Goal: Register for event/course

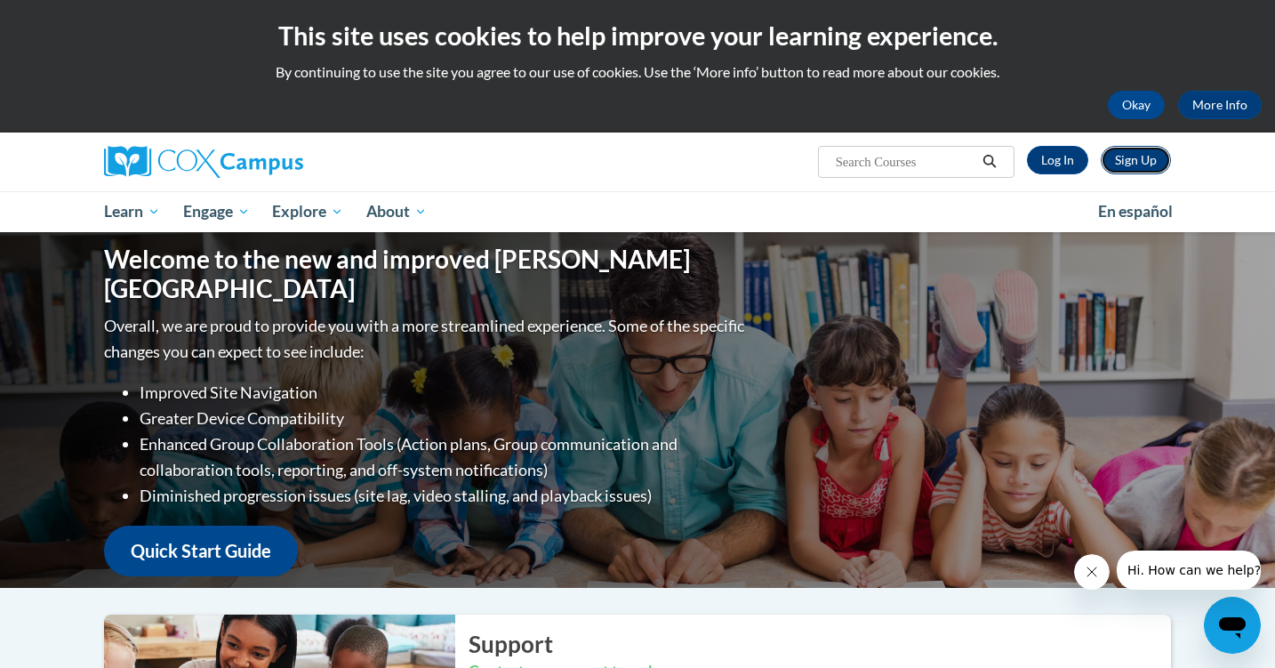
click at [1136, 156] on link "Sign Up" at bounding box center [1136, 160] width 70 height 28
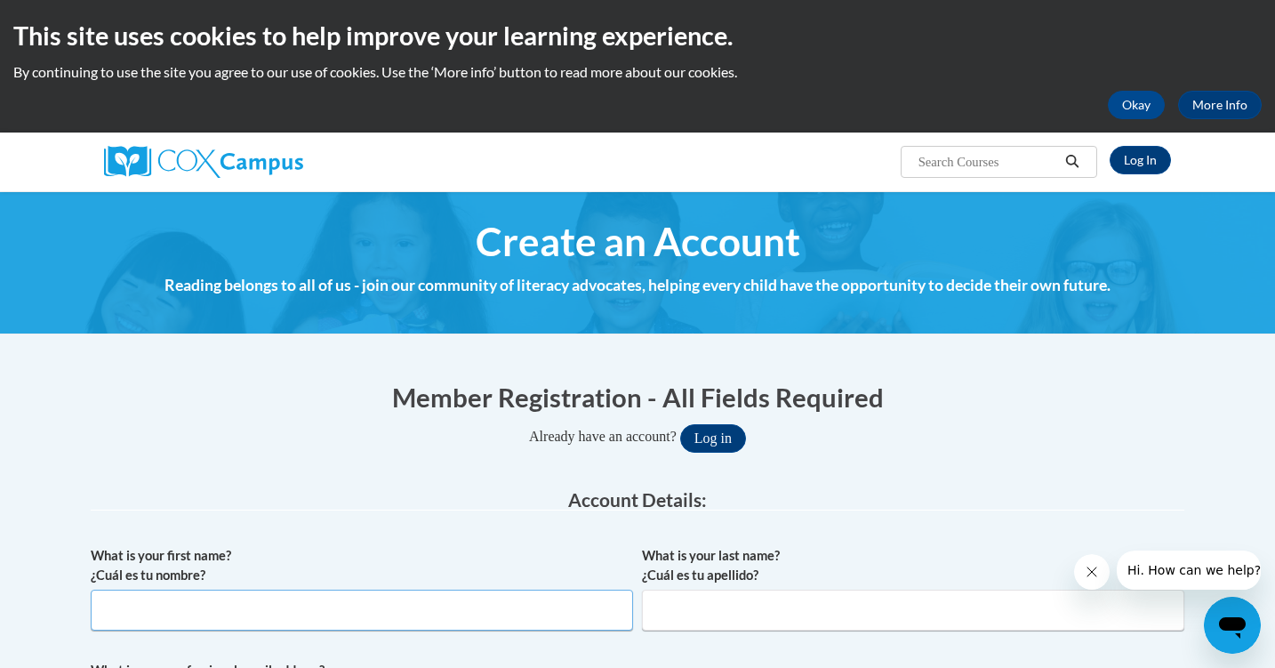
click at [297, 602] on input "What is your first name? ¿Cuál es tu nombre?" at bounding box center [362, 609] width 542 height 41
type input "Kristyn"
type input "Blum"
type input "kmcase@hotmail.com"
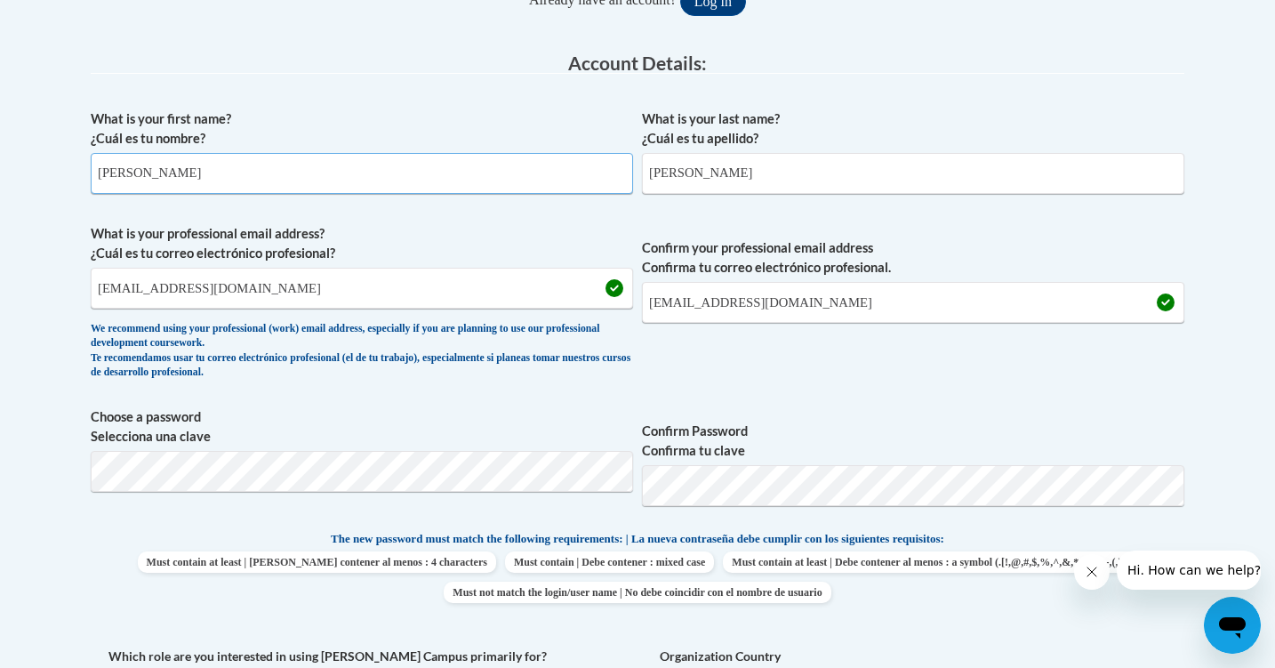
scroll to position [443, 0]
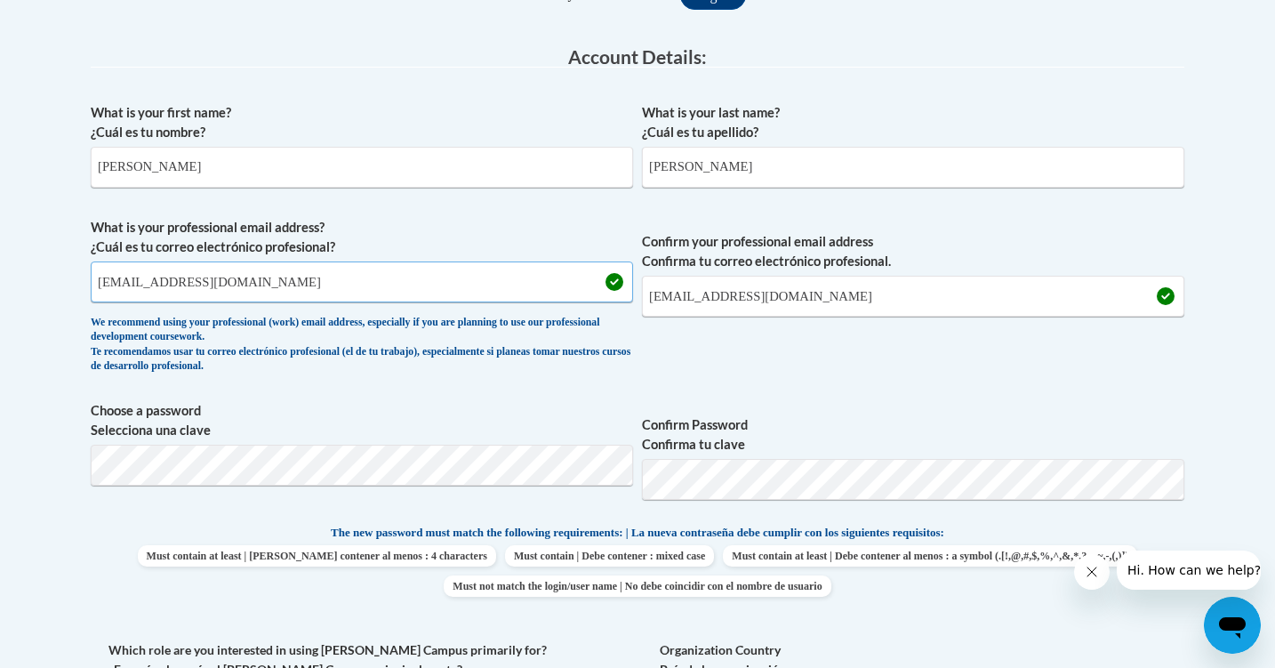
click at [277, 278] on input "kmcase@hotmail.com" at bounding box center [362, 281] width 542 height 41
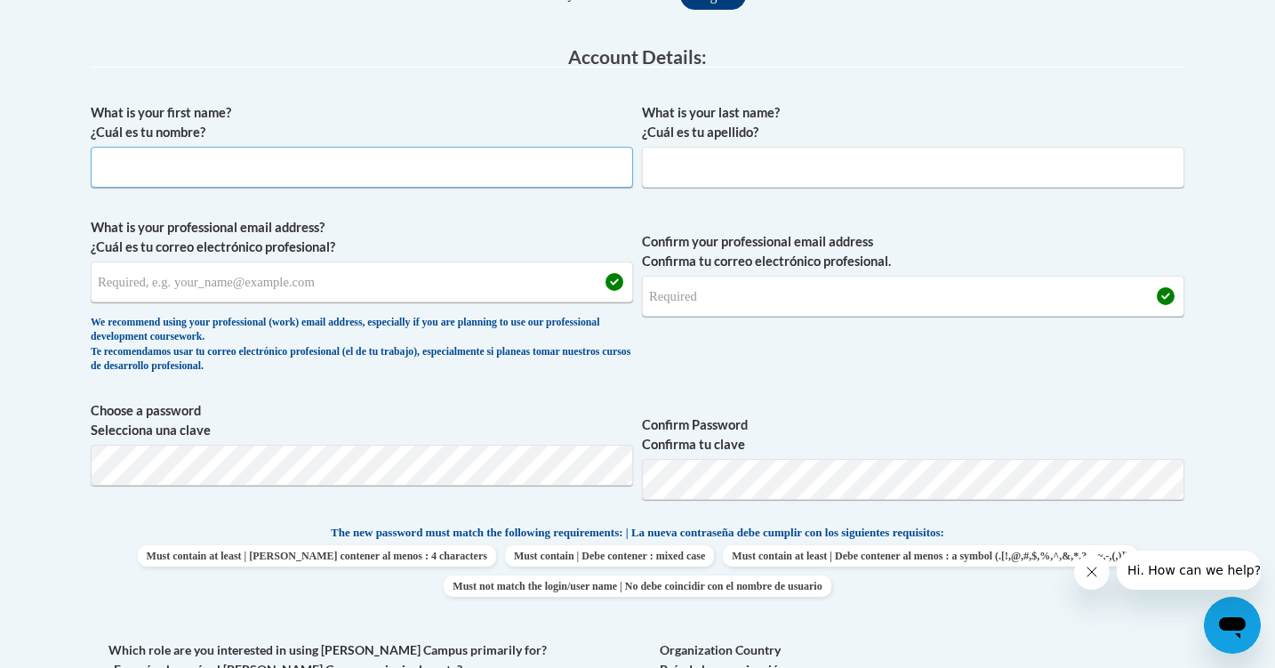
click at [203, 172] on input "What is your first name? ¿Cuál es tu nombre?" at bounding box center [362, 167] width 542 height 41
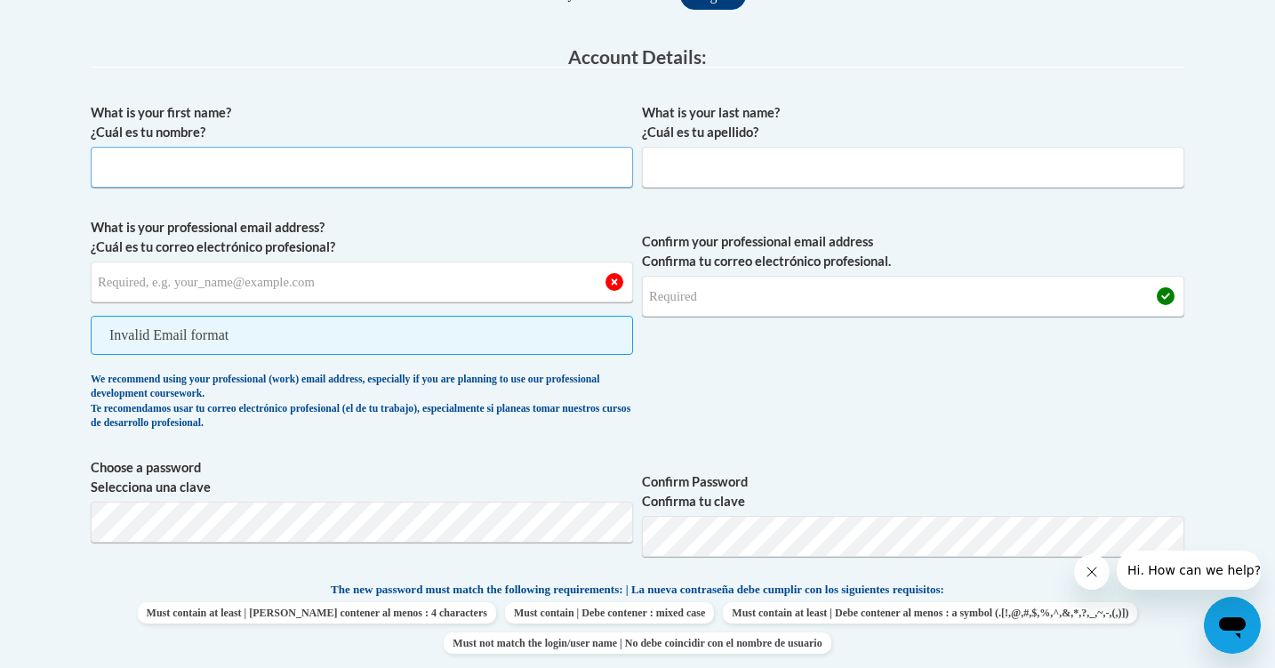
type input "Kristyn"
type input "Blum"
type input "kmcase@hotmail.com"
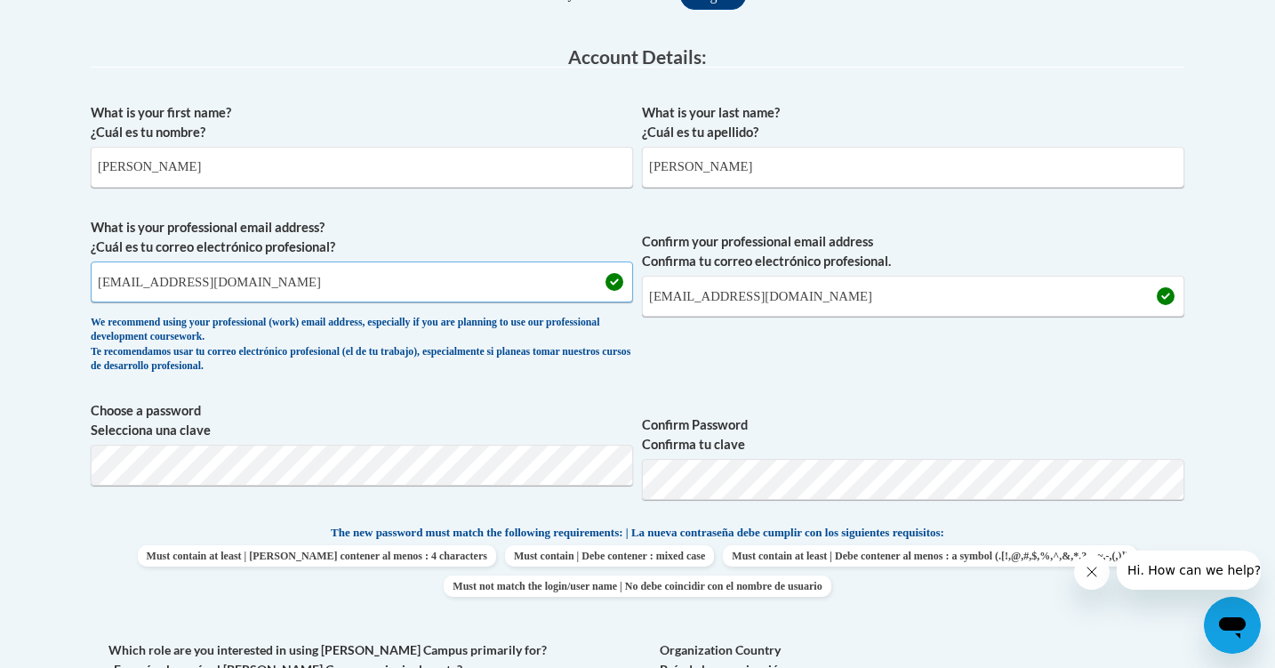
click at [234, 284] on input "kmcase@hotmail.com" at bounding box center [362, 281] width 542 height 41
drag, startPoint x: 96, startPoint y: 281, endPoint x: 269, endPoint y: 281, distance: 173.4
click at [269, 281] on input "kmblum@pottsville.k12.pa.us" at bounding box center [362, 281] width 542 height 41
type input "kmblum@pottsville.k12.pa.us"
click at [763, 304] on input "kmcase@hotmail.com" at bounding box center [913, 296] width 542 height 41
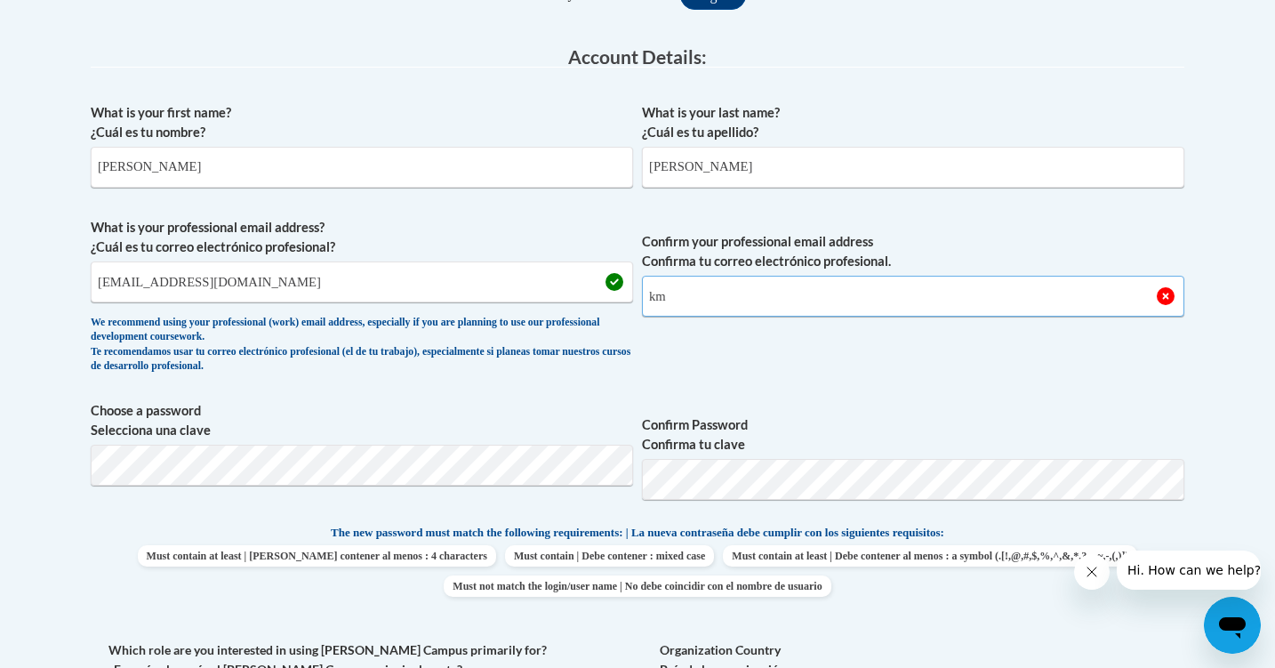
type input "k"
drag, startPoint x: 283, startPoint y: 282, endPoint x: 95, endPoint y: 278, distance: 187.6
click at [95, 278] on input "kmblum@pottsville.k12.pa.us" at bounding box center [362, 281] width 542 height 41
click at [687, 301] on input "Confirm your professional email address Confirma tu correo electrónico profesio…" at bounding box center [913, 296] width 542 height 41
type input "kmblum@pottsville.k12.pa.us"
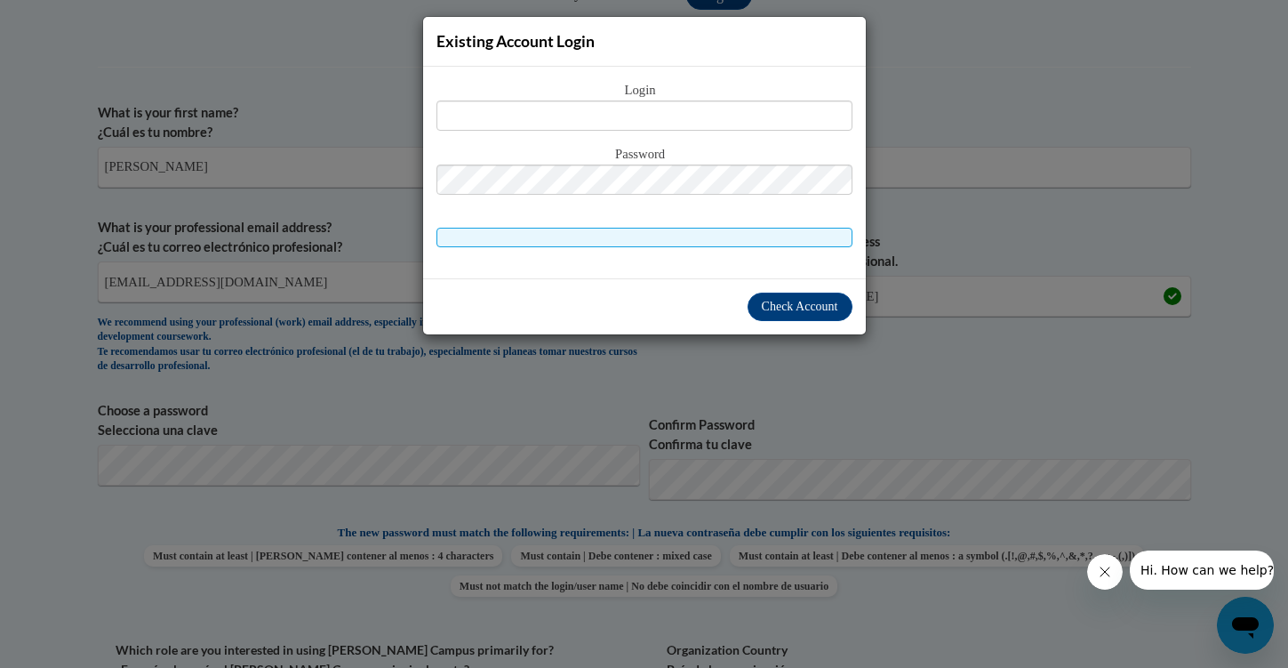
click at [686, 486] on div "Existing Account Login Login Password" at bounding box center [644, 334] width 1288 height 668
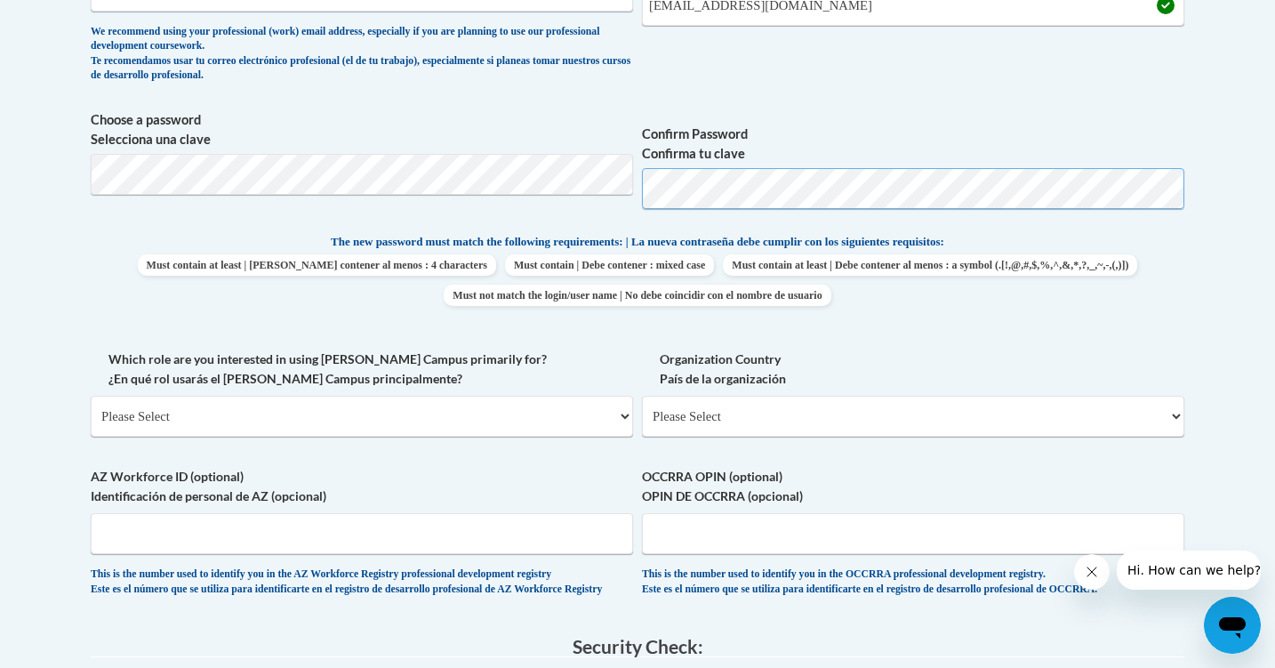
scroll to position [741, 0]
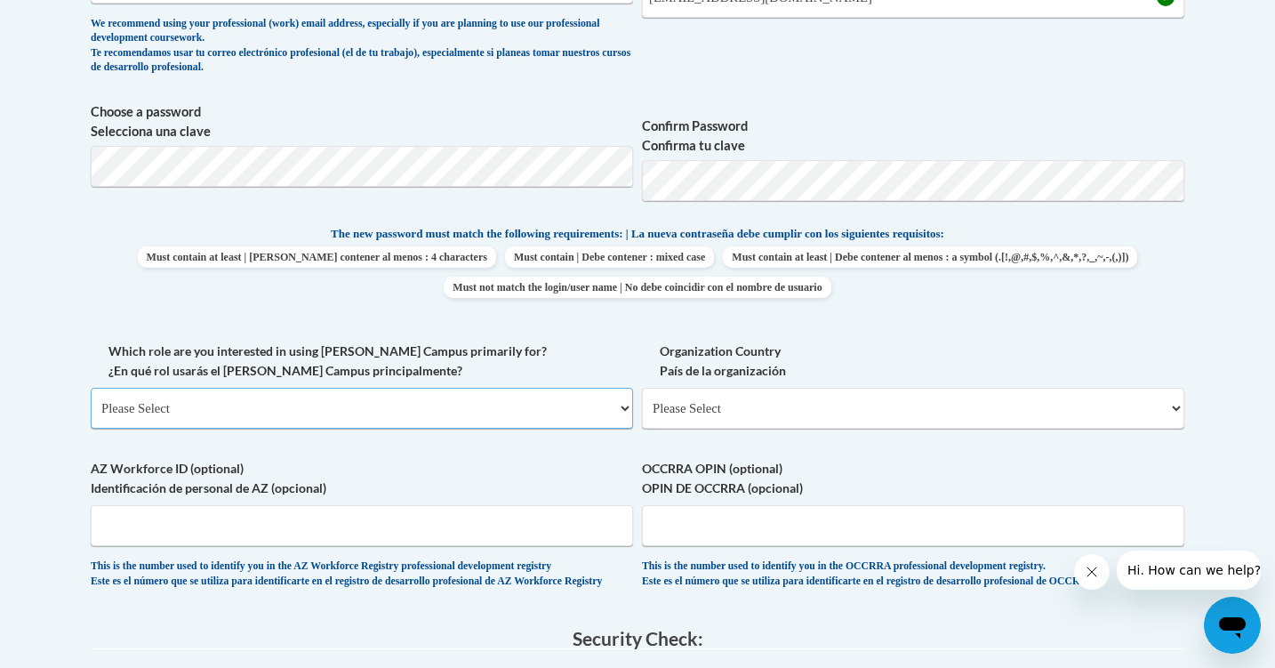
click at [323, 408] on select "Please Select College/University | Colegio/Universidad Community/Nonprofit Part…" at bounding box center [362, 408] width 542 height 41
select select "fbf2d438-af2f-41f8-98f1-81c410e29de3"
click at [91, 388] on select "Please Select College/University | Colegio/Universidad Community/Nonprofit Part…" at bounding box center [362, 408] width 542 height 41
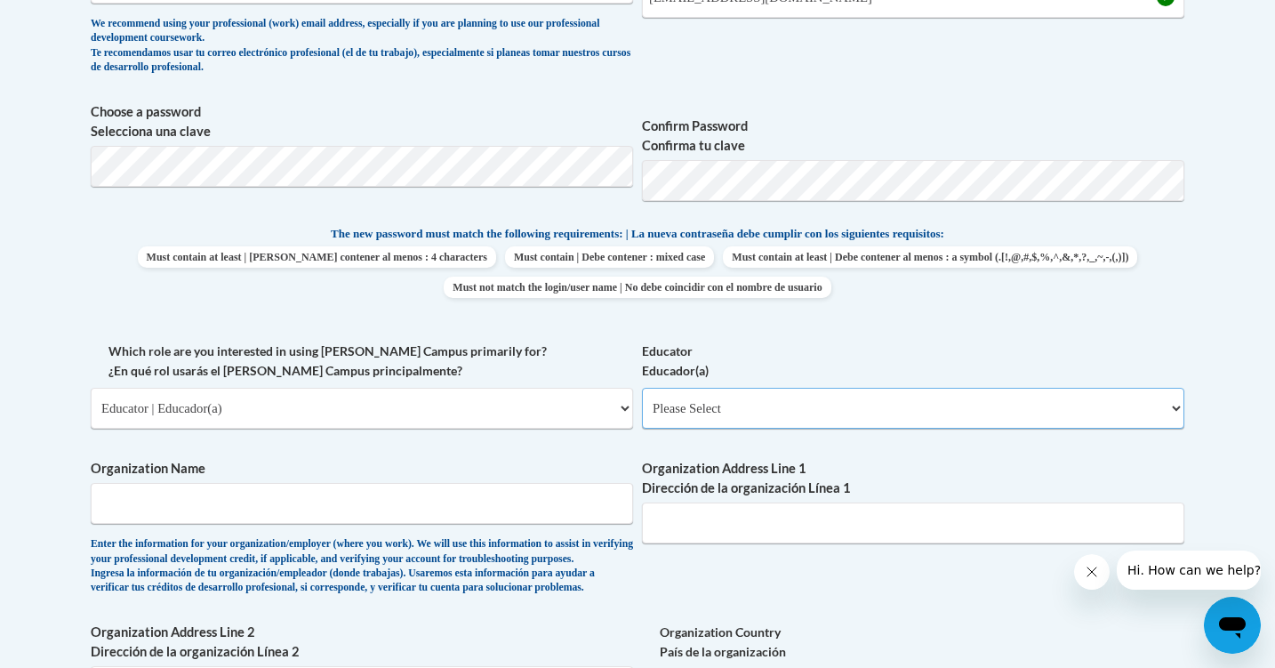
click at [716, 406] on select "Please Select Early Learning/Daycare Teacher/Family Home Care Provider | Maestr…" at bounding box center [913, 408] width 542 height 41
select select "8e40623d-54d0-45cd-9f92-5df65cd3f8cf"
click at [642, 388] on select "Please Select Early Learning/Daycare Teacher/Family Home Care Provider | Maestr…" at bounding box center [913, 408] width 542 height 41
click at [367, 507] on input "Organization Name" at bounding box center [362, 503] width 542 height 41
type input "John S. Clarke Elementary Center"
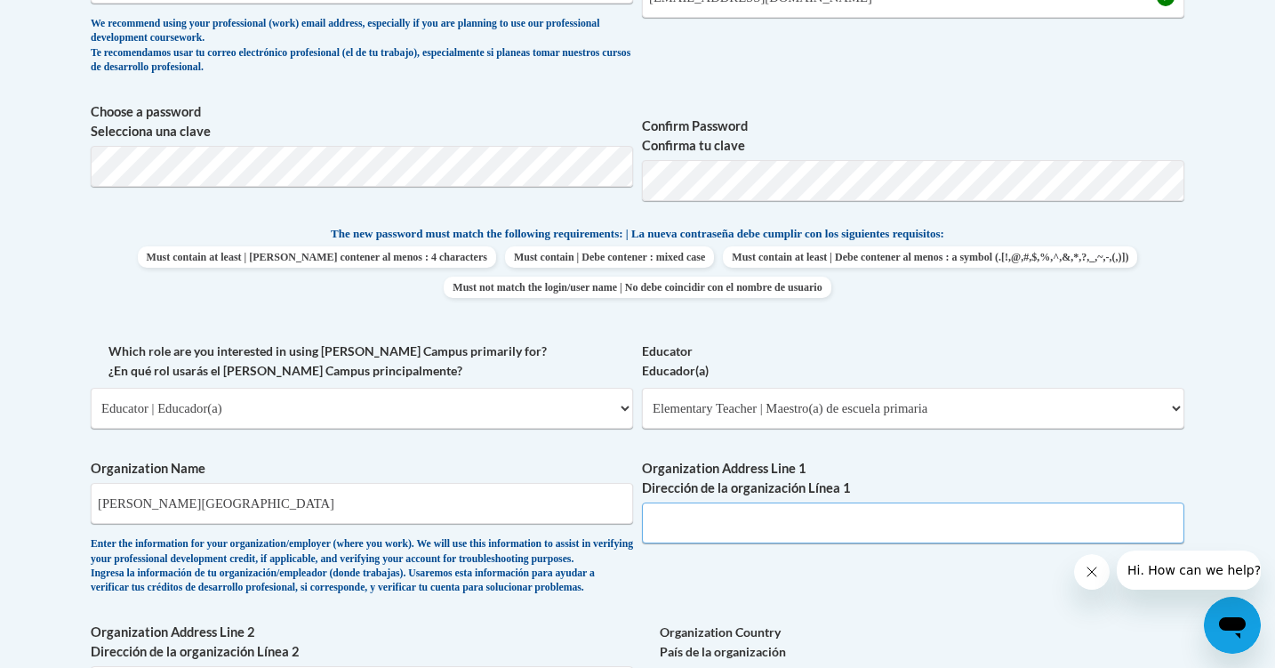
click at [733, 528] on input "Organization Address Line 1 Dirección de la organización Línea 1" at bounding box center [913, 522] width 542 height 41
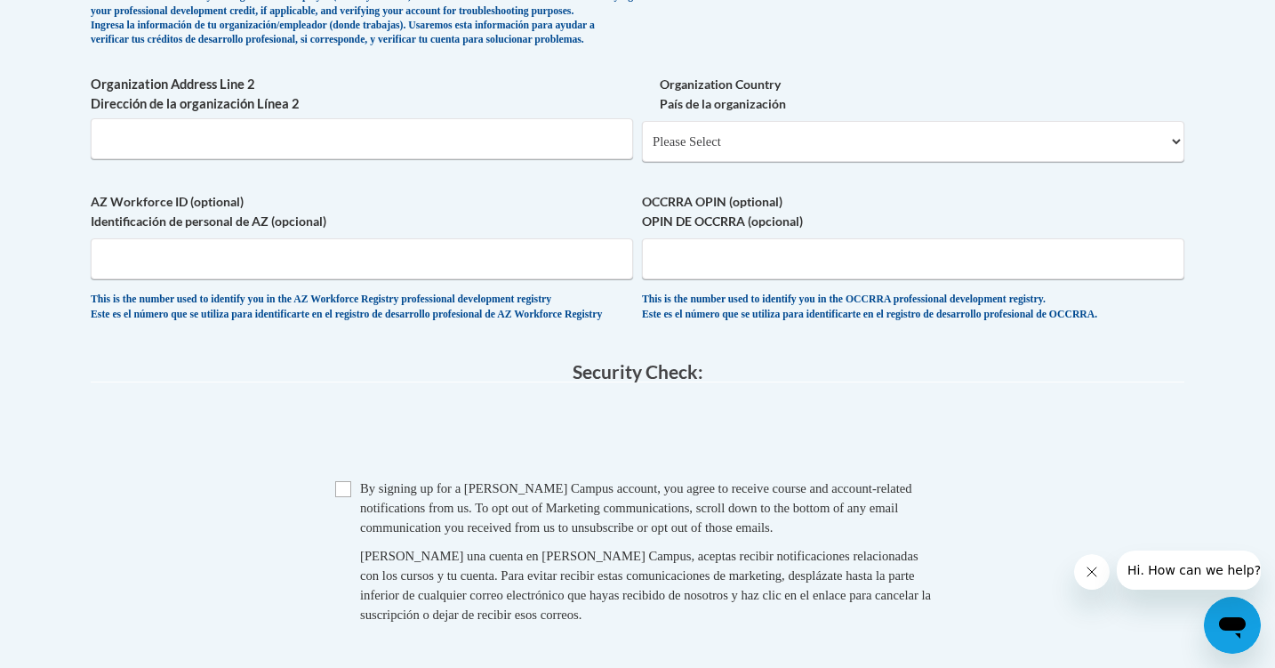
scroll to position [1295, 0]
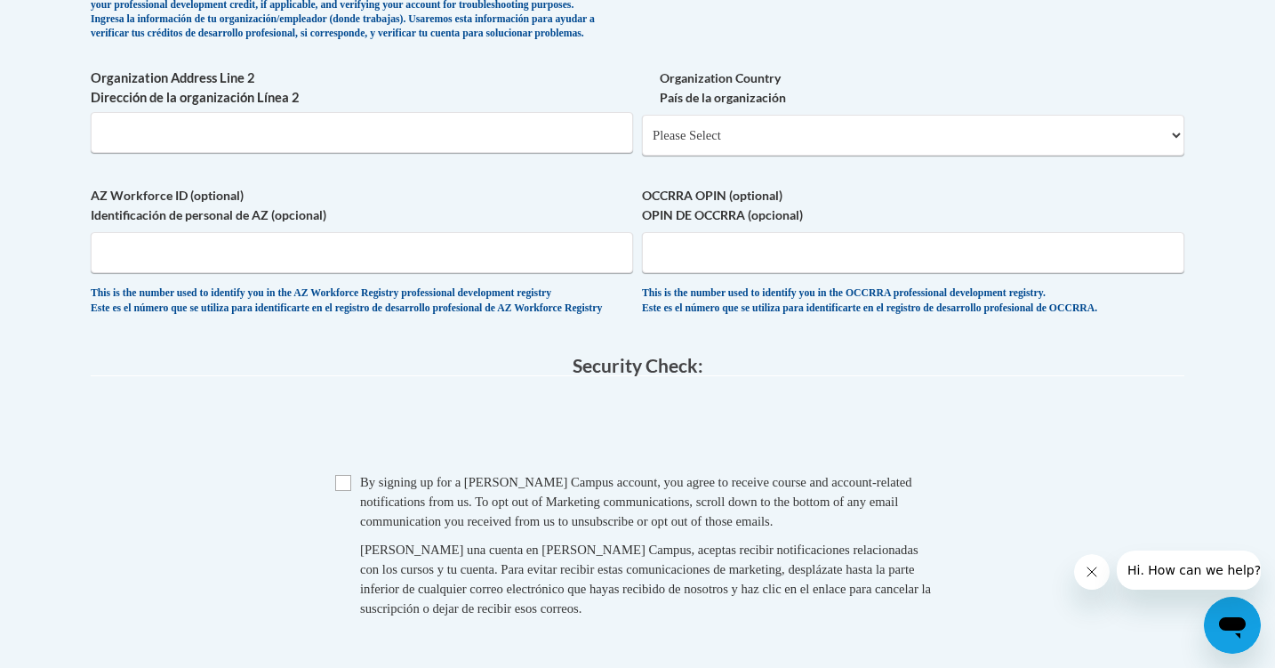
type input "601 N. 16th Street, Pottsville, PA 17901"
click at [343, 491] on input "Checkbox" at bounding box center [343, 483] width 16 height 16
checkbox input "true"
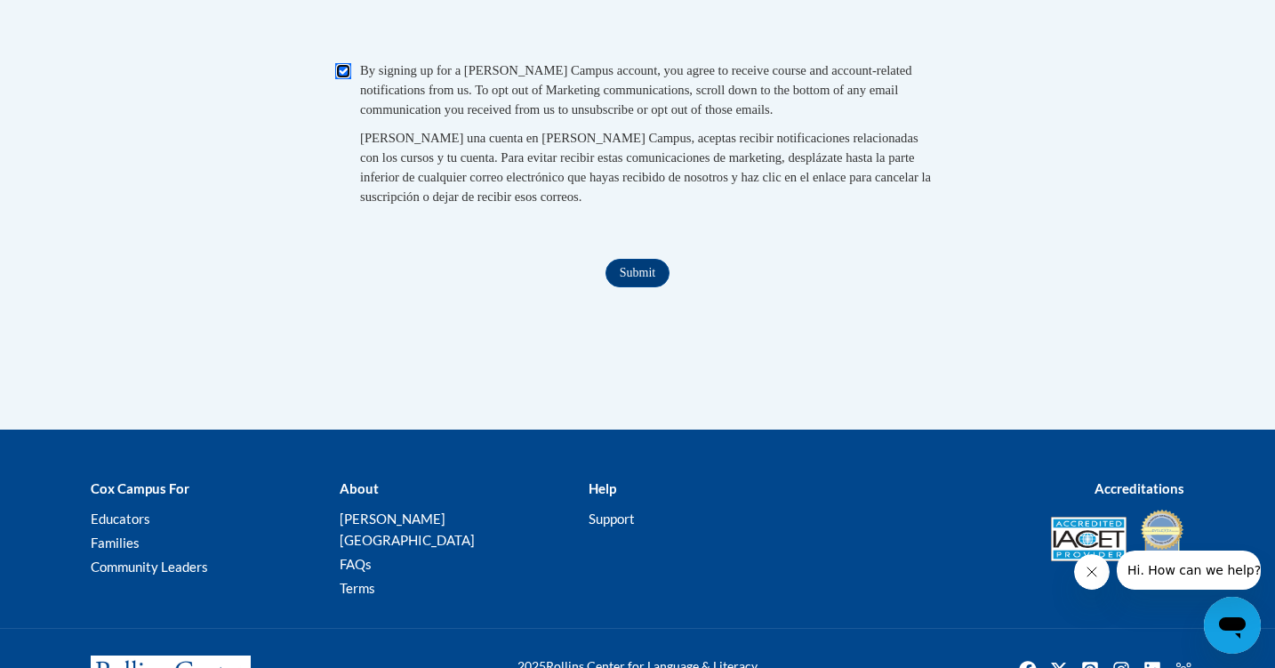
scroll to position [1709, 0]
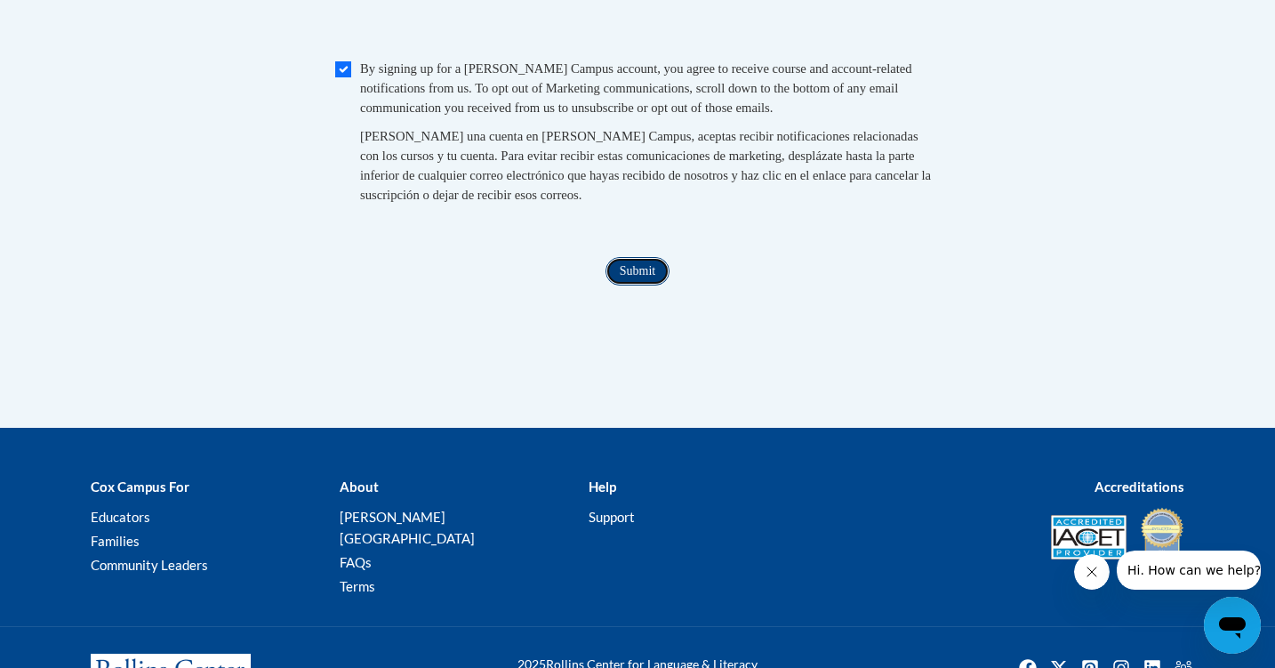
click at [642, 285] on input "Submit" at bounding box center [637, 271] width 64 height 28
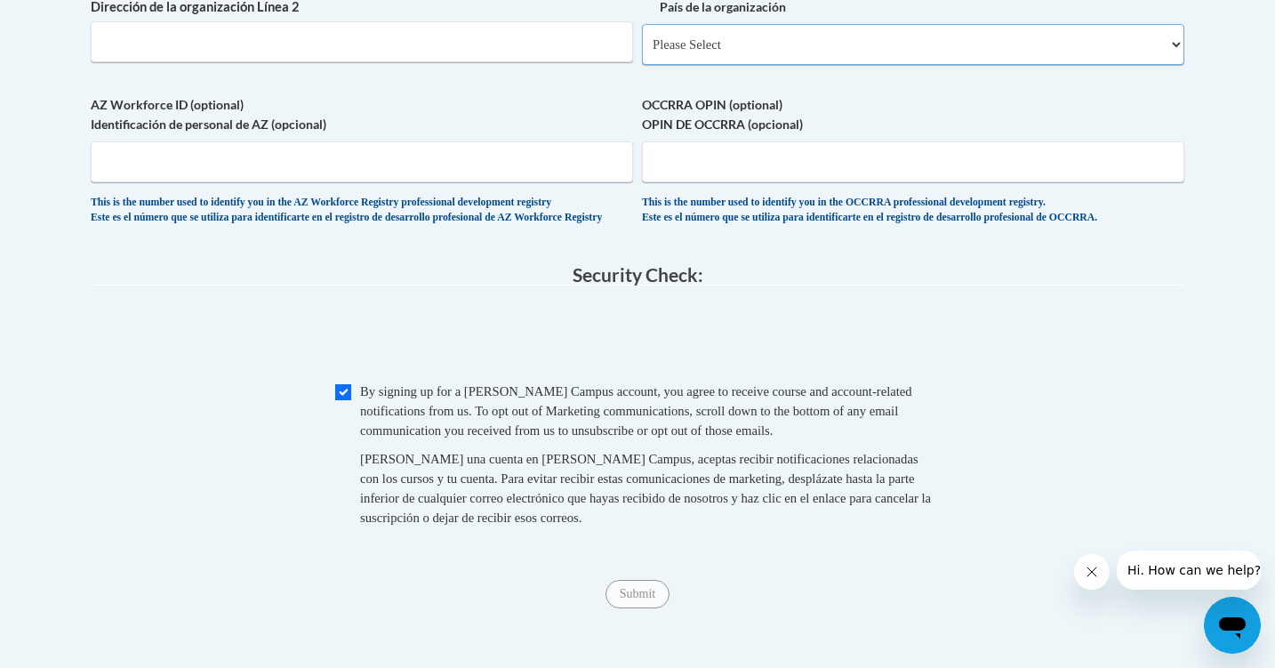
scroll to position [1391, 0]
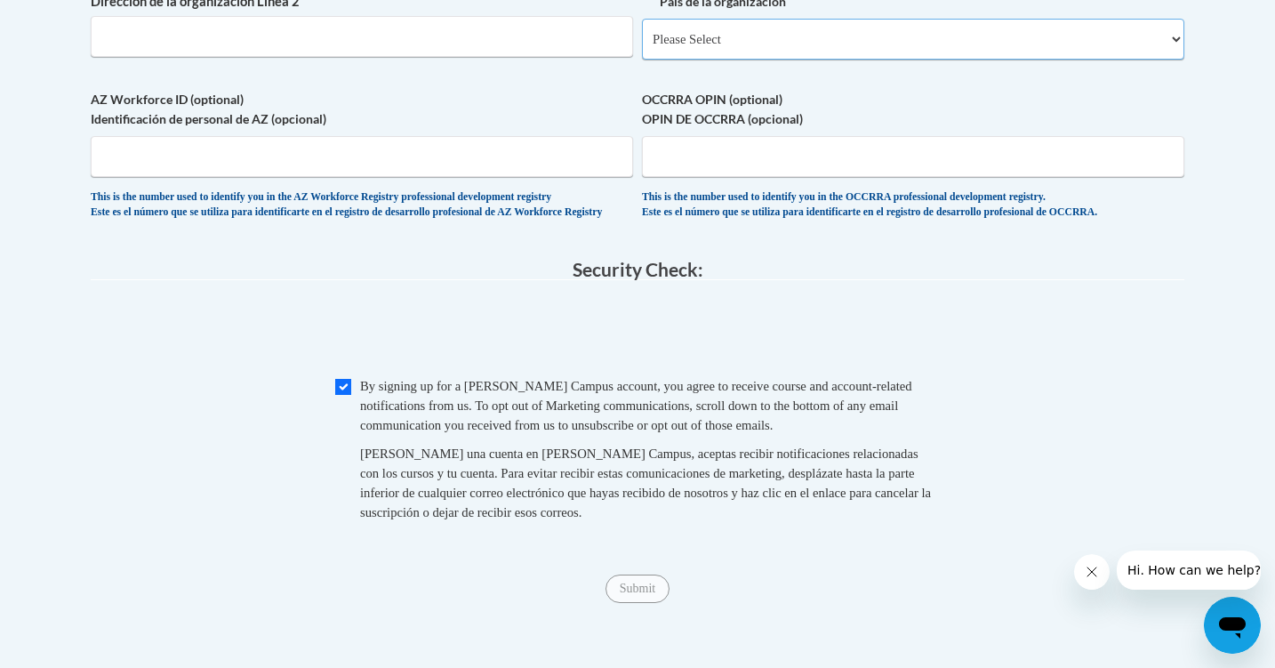
click at [1176, 60] on select "Please Select United States | Estados Unidos Outside of the United States | Fue…" at bounding box center [913, 39] width 542 height 41
select select "ad49bcad-a171-4b2e-b99c-48b446064914"
click at [642, 47] on select "Please Select United States | Estados Unidos Outside of the United States | Fue…" at bounding box center [913, 39] width 542 height 41
select select
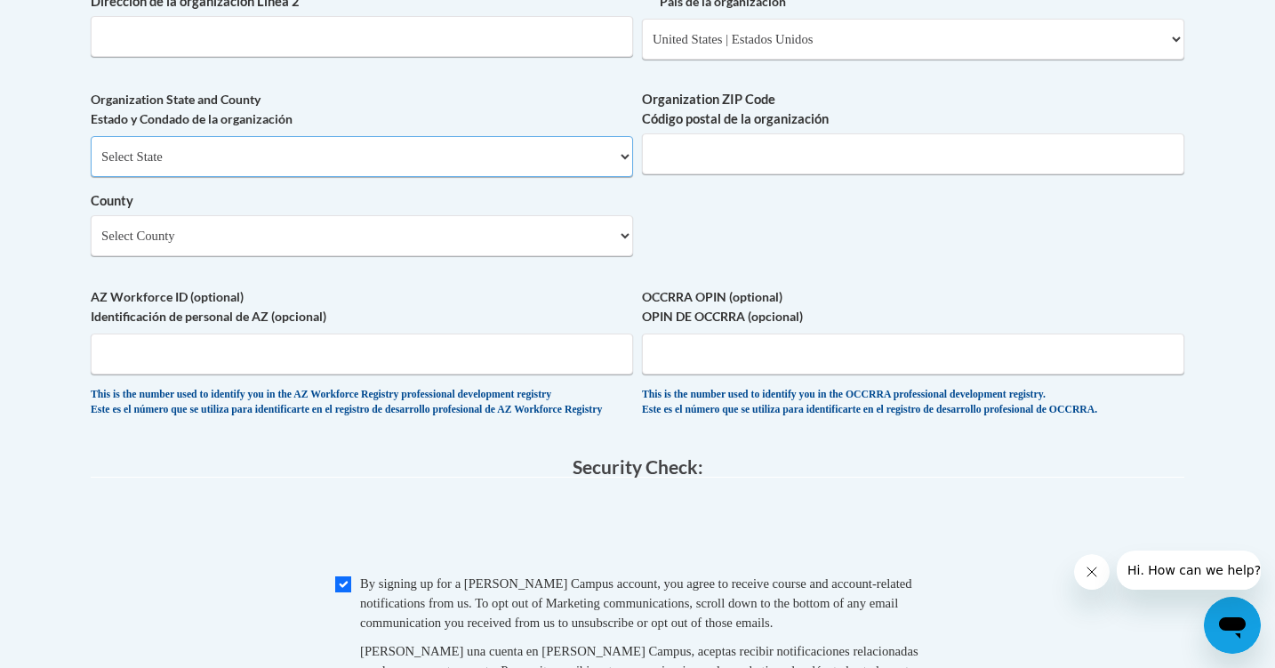
click at [626, 177] on select "Select State Alabama Alaska Arizona Arkansas California Colorado Connecticut De…" at bounding box center [362, 156] width 542 height 41
select select "Pennsylvania"
click at [91, 164] on select "Select State Alabama Alaska Arizona Arkansas California Colorado Connecticut De…" at bounding box center [362, 156] width 542 height 41
click at [685, 174] on input "Organization ZIP Code Código postal de la organización" at bounding box center [913, 153] width 542 height 41
type input "17901"
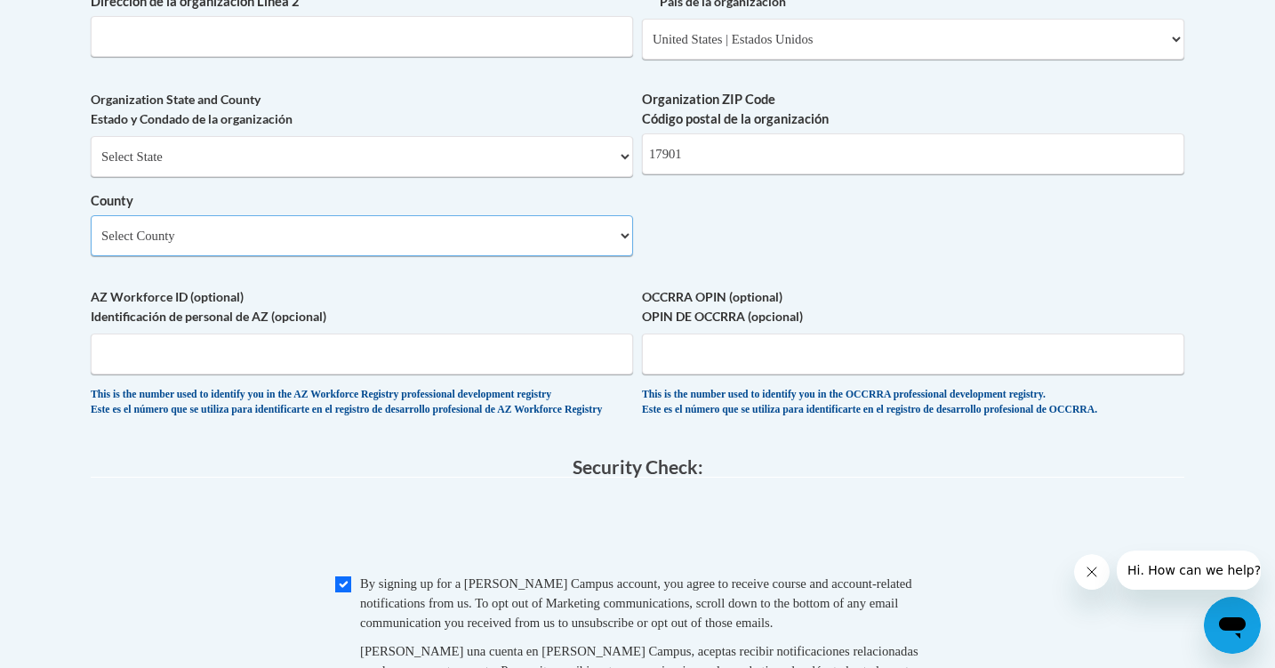
click at [619, 256] on select "Select County Adams Allegheny Armstrong Beaver Bedford Berks Blair Bradford Buc…" at bounding box center [362, 235] width 542 height 41
select select "Schuylkill"
click at [91, 244] on select "Select County Adams Allegheny Armstrong Beaver Bedford Berks Blair Bradford Buc…" at bounding box center [362, 235] width 542 height 41
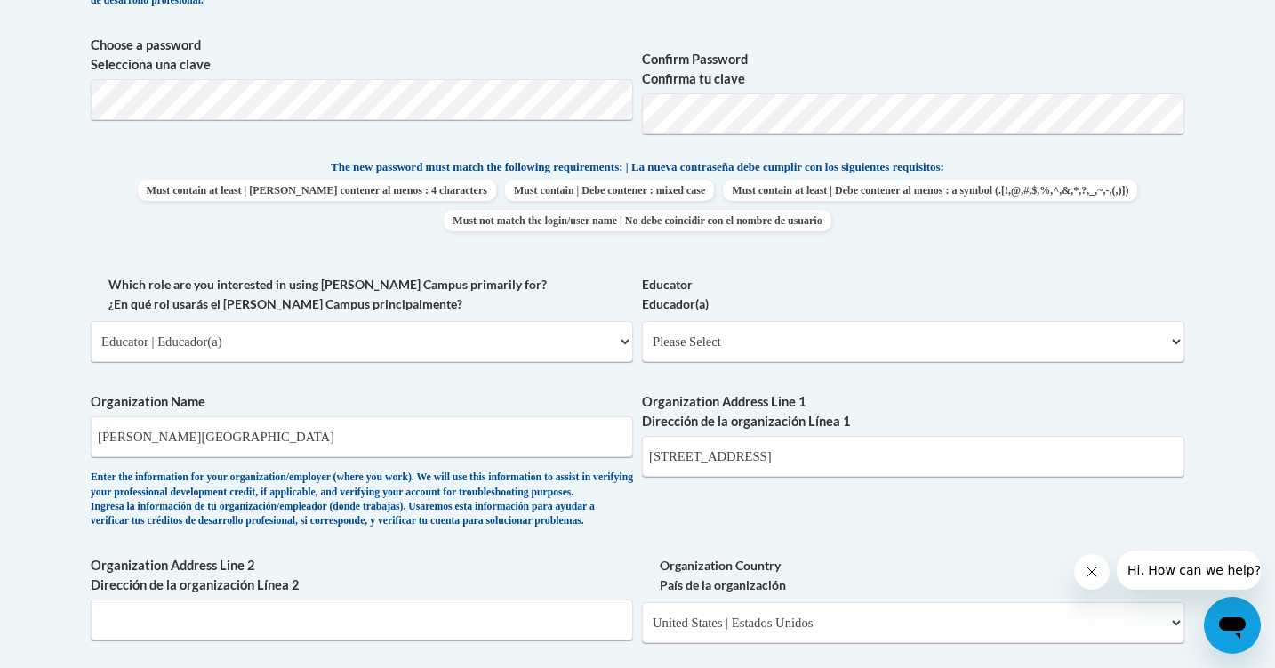
scroll to position [806, 0]
click at [900, 453] on input "601 N. 16th Street, Pottsville, PA 17901" at bounding box center [913, 457] width 542 height 41
type input "601 N. 16th Street"
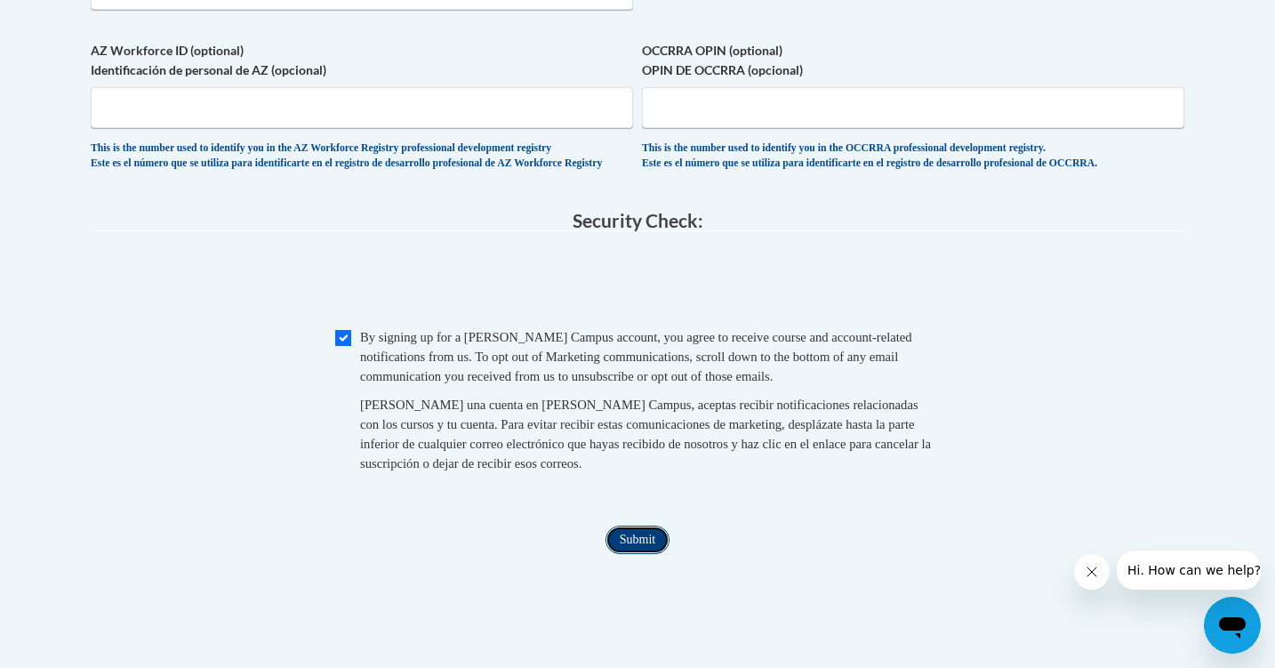
click at [630, 554] on input "Submit" at bounding box center [637, 539] width 64 height 28
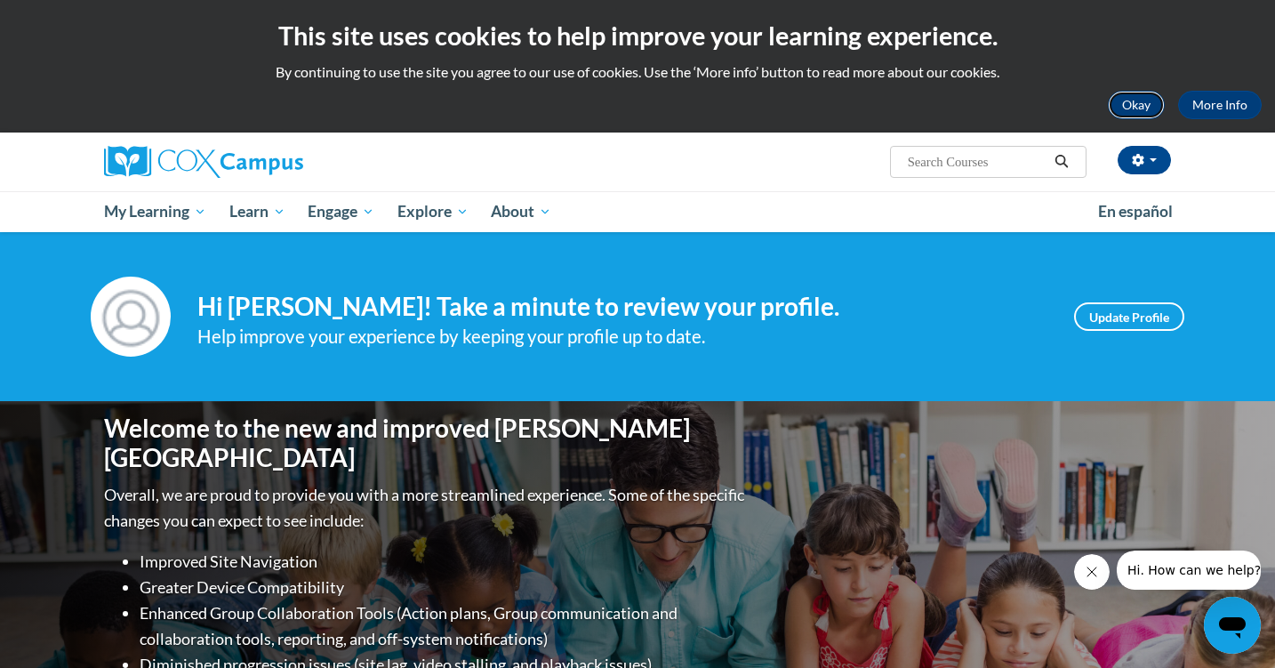
click at [1135, 109] on button "Okay" at bounding box center [1136, 105] width 57 height 28
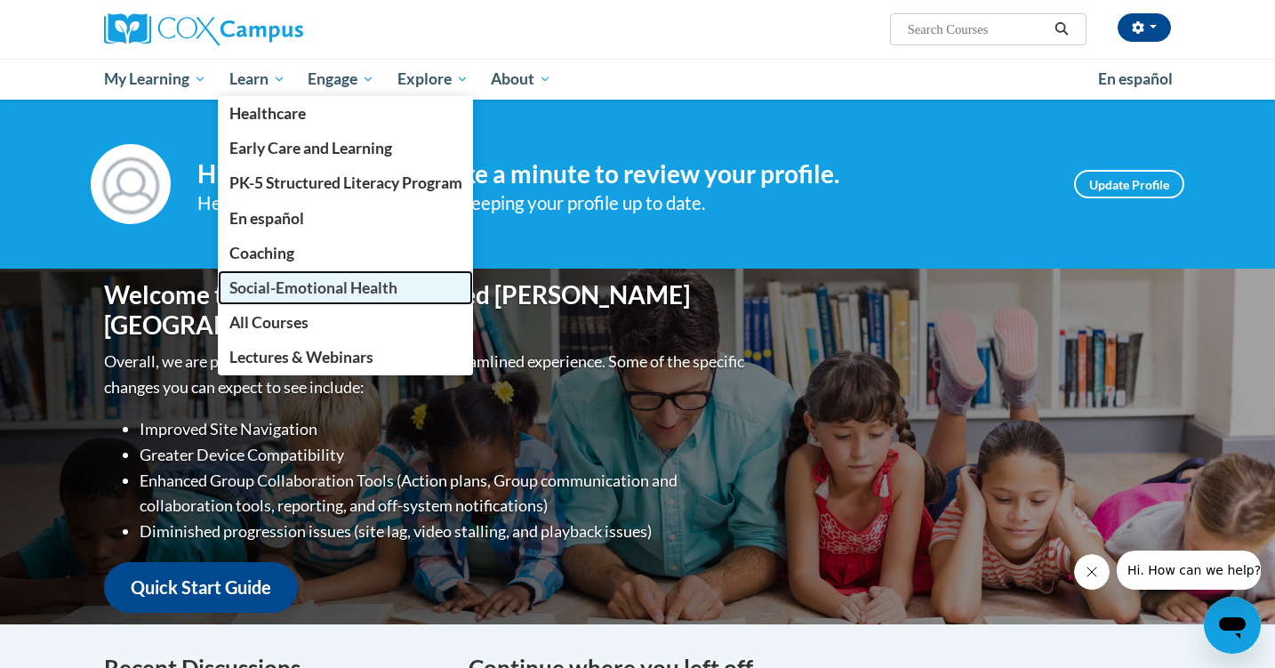
click at [268, 290] on span "Social-Emotional Health" at bounding box center [313, 287] width 168 height 19
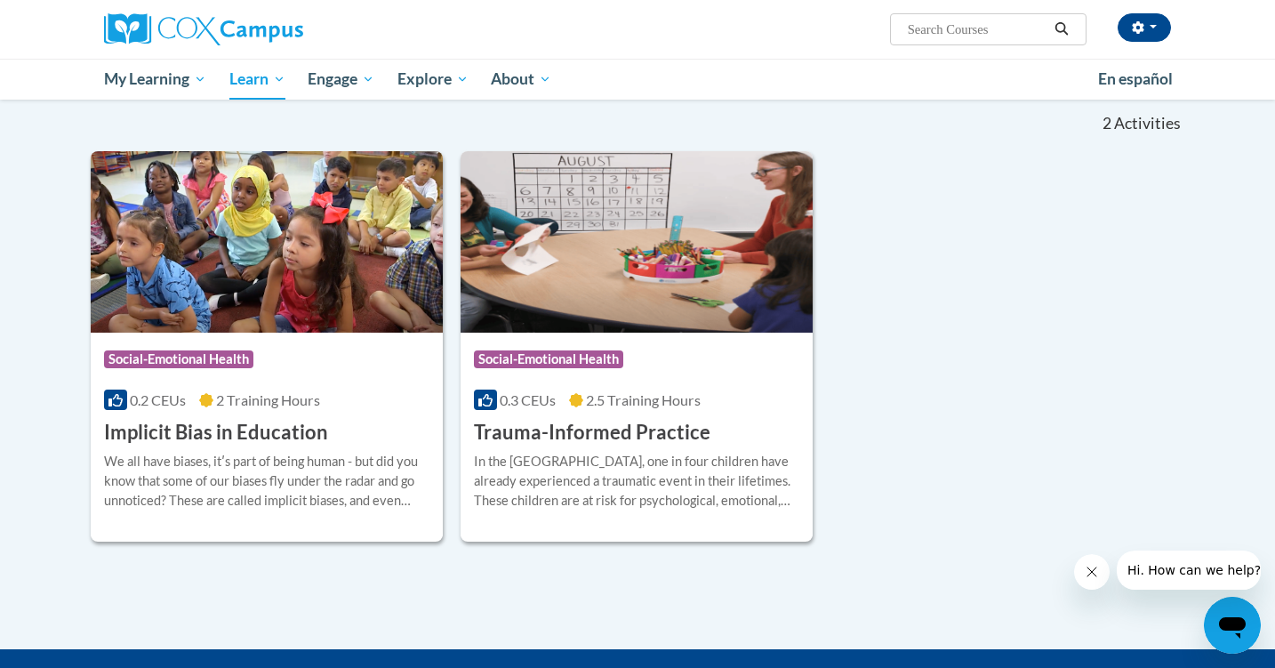
scroll to position [188, 0]
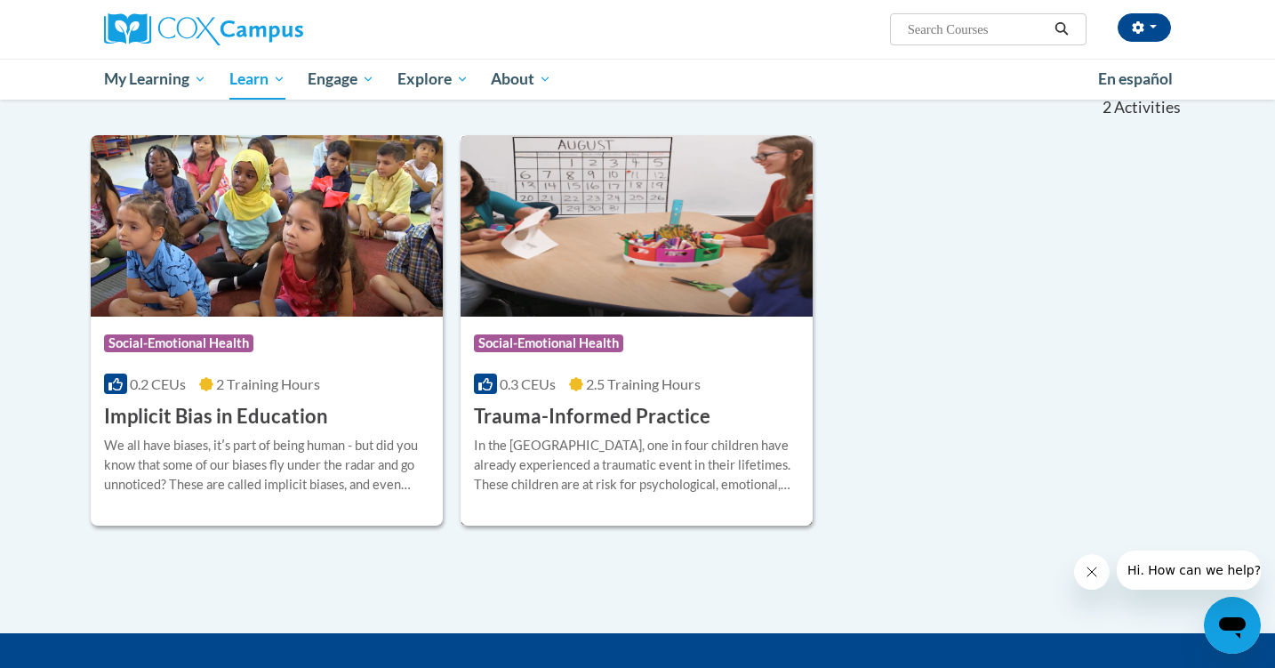
click at [598, 497] on div "In the United States, one in four children have already experienced a traumatic…" at bounding box center [636, 472] width 325 height 72
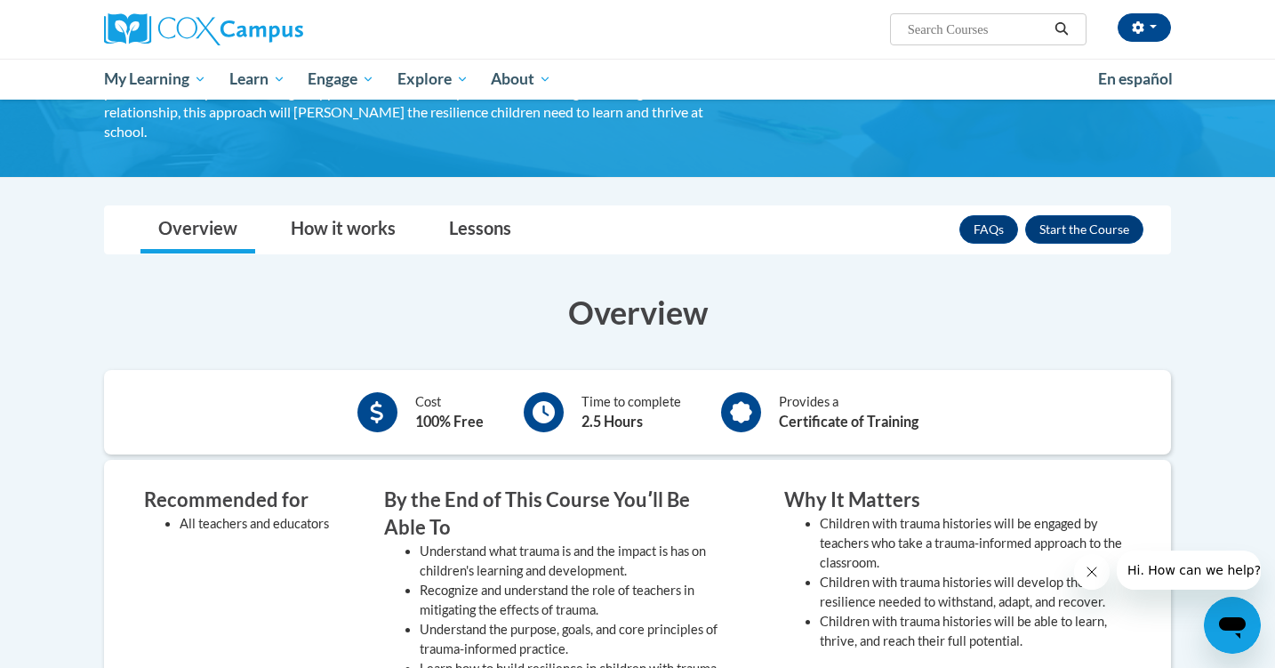
scroll to position [299, 0]
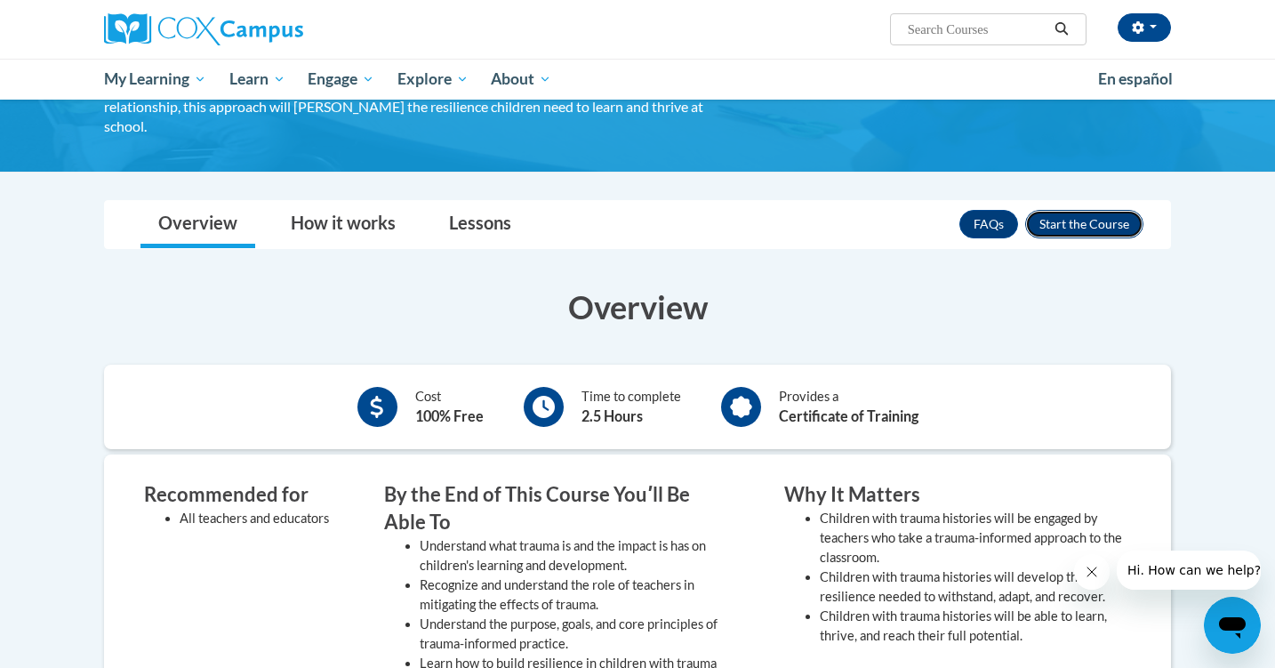
click at [1108, 228] on button "Enroll" at bounding box center [1084, 224] width 118 height 28
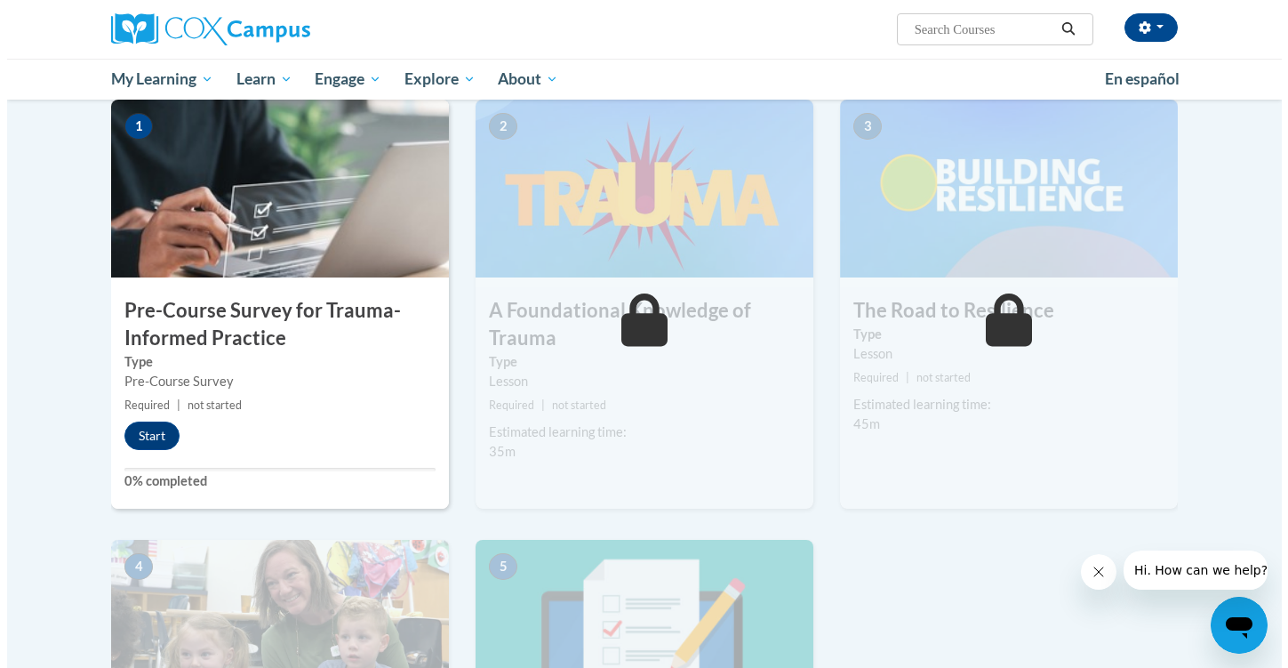
scroll to position [396, 0]
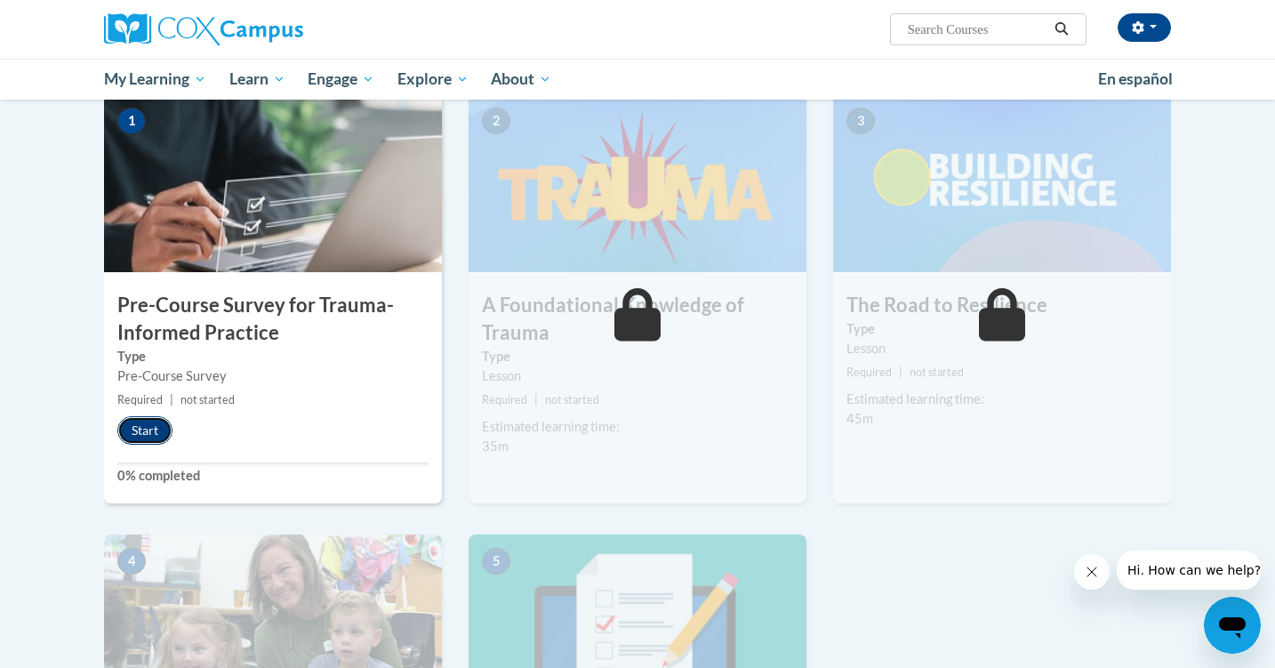
click at [140, 436] on button "Start" at bounding box center [144, 430] width 55 height 28
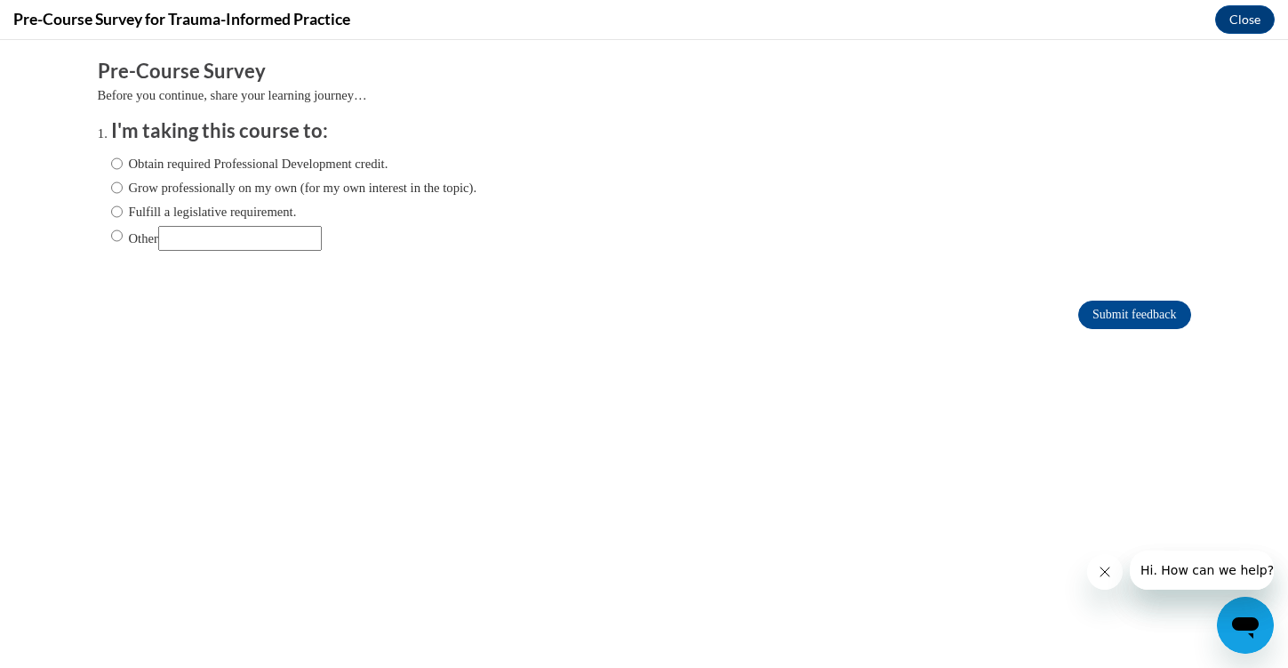
scroll to position [0, 0]
click at [111, 164] on input "Obtain required Professional Development credit." at bounding box center [117, 164] width 12 height 20
radio input "true"
click at [1114, 313] on input "Submit feedback" at bounding box center [1134, 314] width 112 height 28
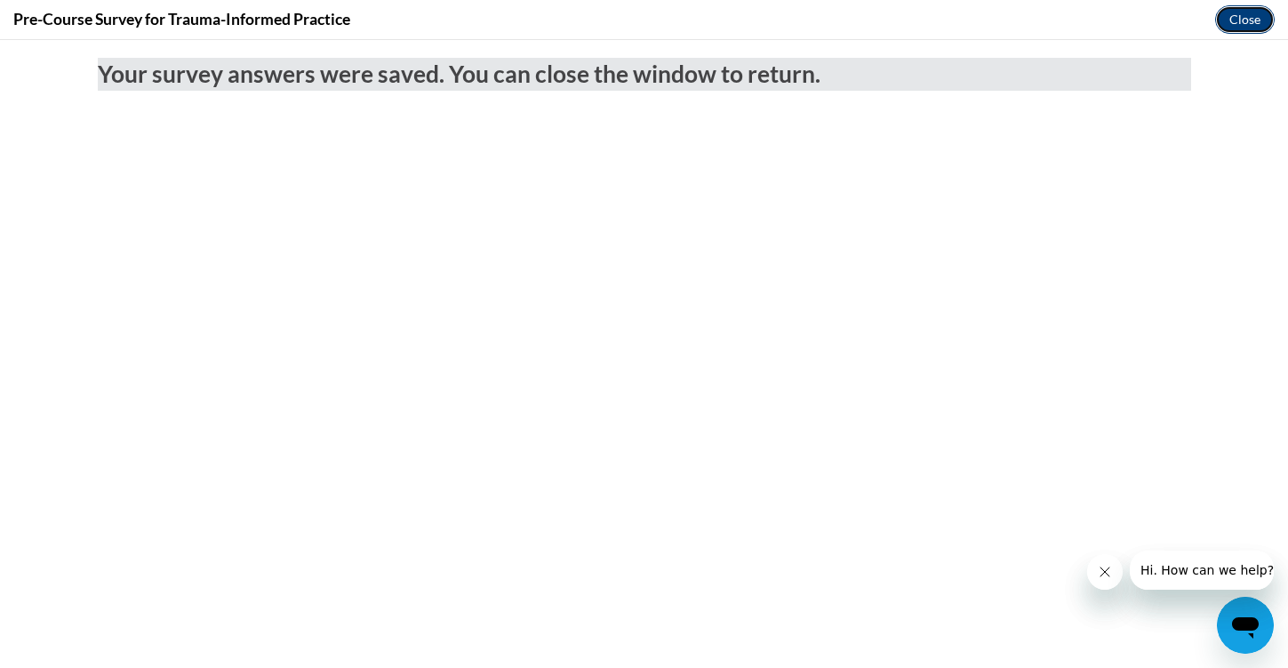
click at [1238, 30] on button "Close" at bounding box center [1245, 19] width 60 height 28
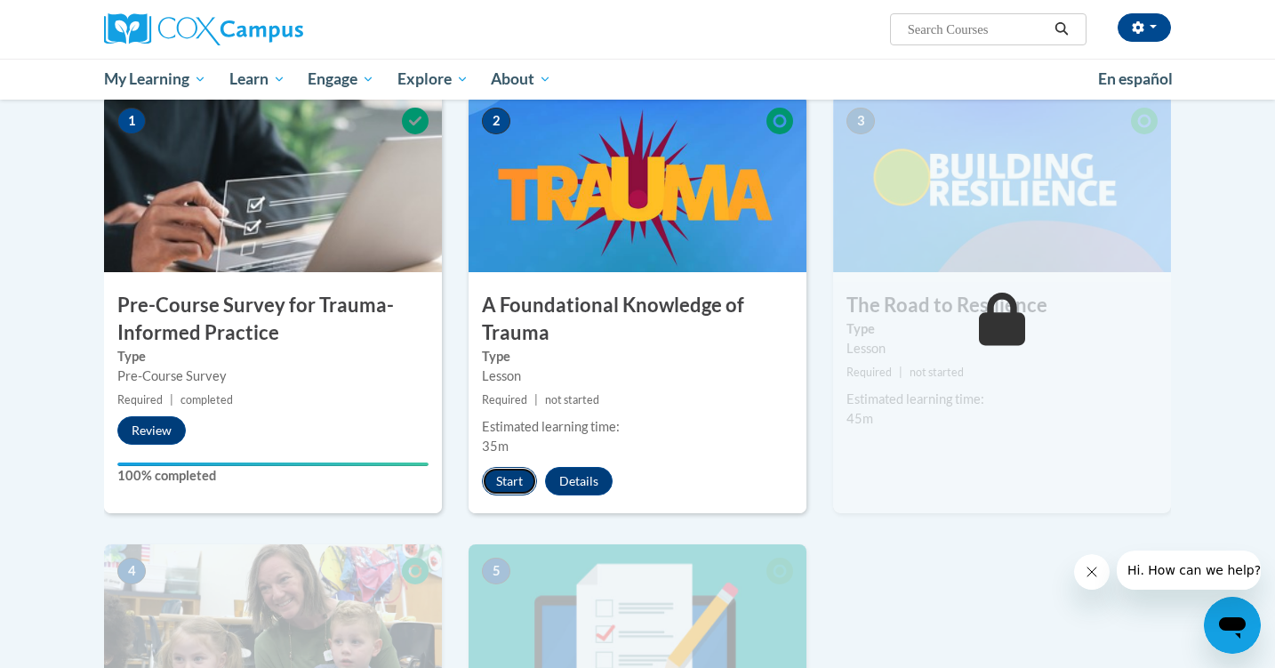
click at [503, 474] on button "Start" at bounding box center [509, 481] width 55 height 28
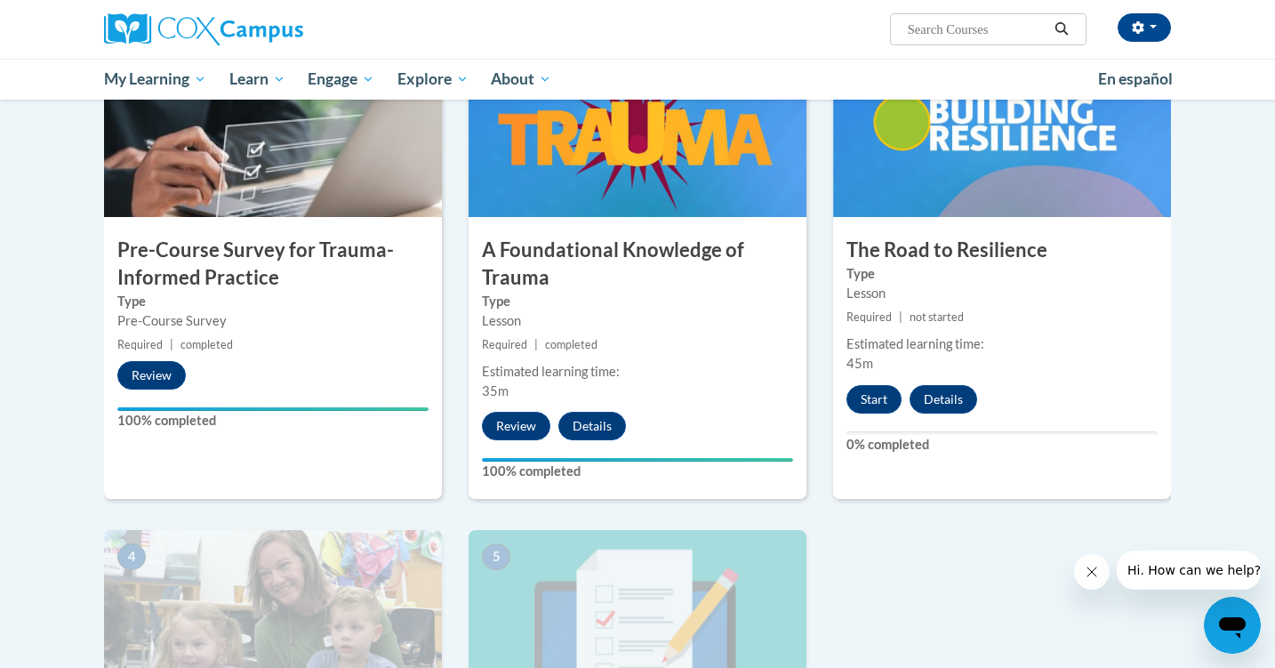
scroll to position [455, 0]
